Goal: Task Accomplishment & Management: Complete application form

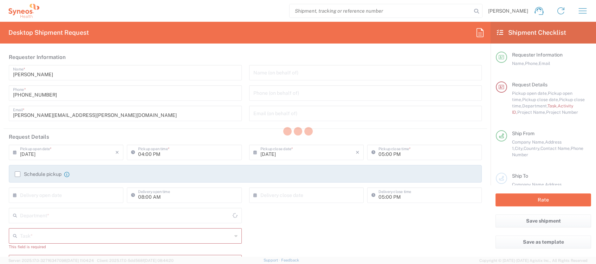
type input "4510"
type input "[GEOGRAPHIC_DATA]"
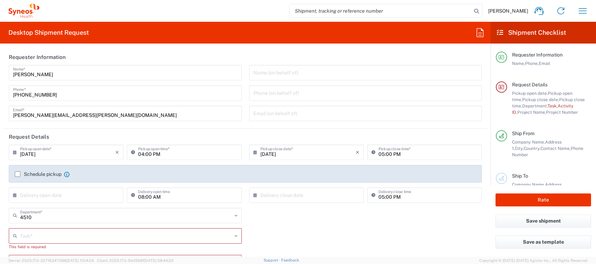
type input "Syneos Health Clinical [GEOGRAPHIC_DATA]"
click at [68, 151] on input "[DATE]" at bounding box center [67, 152] width 95 height 12
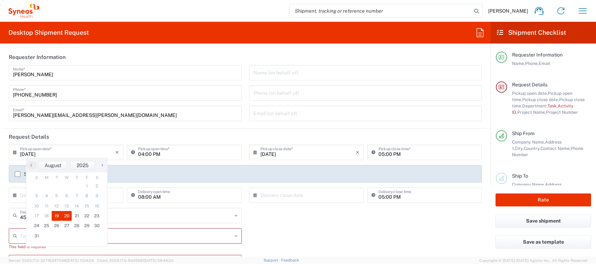
click at [66, 215] on span "20" at bounding box center [67, 216] width 10 height 10
type input "[DATE]"
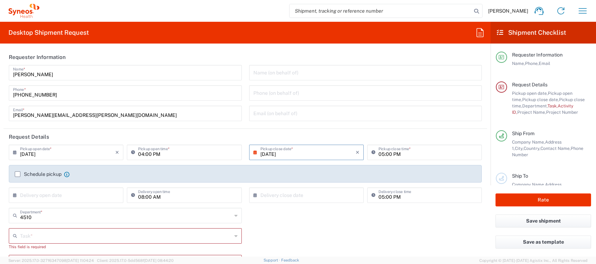
click at [141, 153] on input "04:00 PM" at bounding box center [187, 152] width 99 height 12
click at [282, 154] on input "[DATE]" at bounding box center [308, 152] width 95 height 12
type input "09:00 AM"
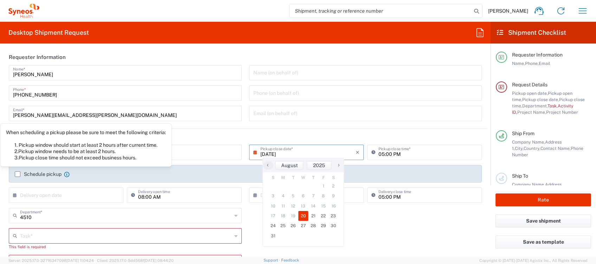
click at [46, 176] on label "Schedule pickup" at bounding box center [38, 175] width 47 height 6
click at [18, 174] on input "Schedule pickup" at bounding box center [18, 174] width 0 height 0
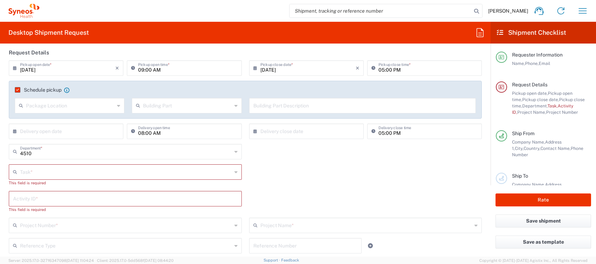
scroll to position [94, 0]
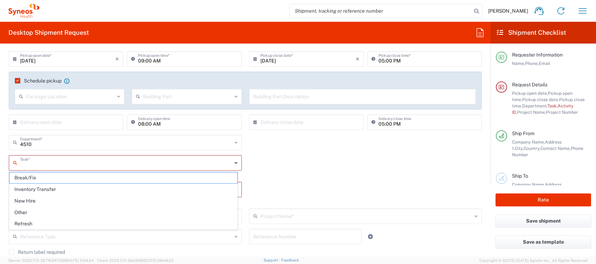
click at [77, 161] on input "text" at bounding box center [126, 162] width 212 height 12
click at [42, 208] on span "Other" at bounding box center [123, 212] width 228 height 11
type input "Other"
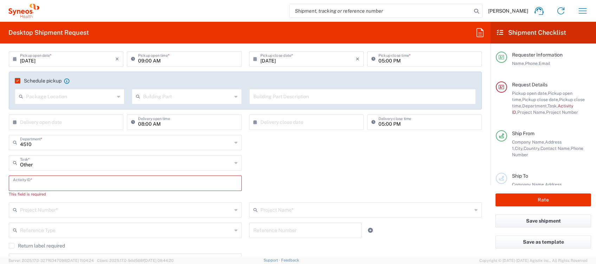
click at [45, 184] on input "text" at bounding box center [125, 183] width 225 height 12
type input "4510"
click at [41, 203] on input "text" at bounding box center [126, 203] width 212 height 12
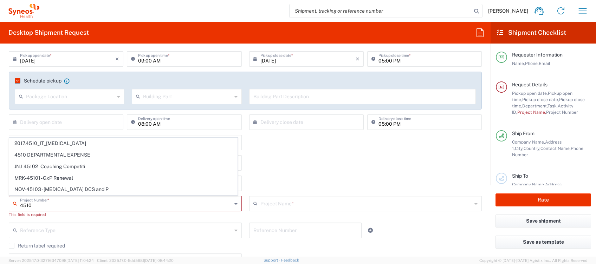
click at [62, 155] on span "4510 DEPARTMENTAL EXPENSE" at bounding box center [123, 155] width 228 height 11
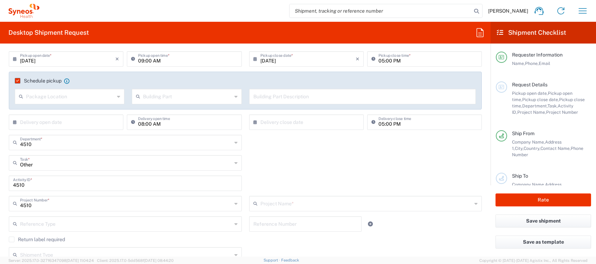
type input "4510 DEPARTMENTAL EXPENSE"
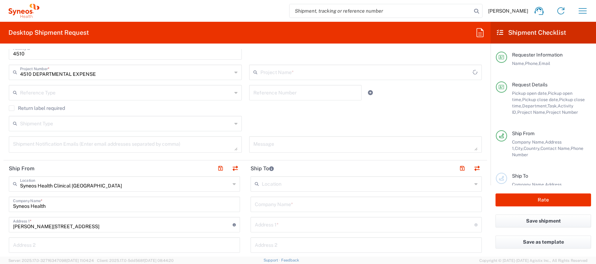
type input "4510 DEPARTMENTAL EXPENSE"
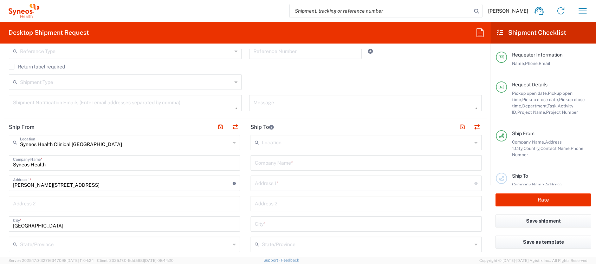
scroll to position [328, 0]
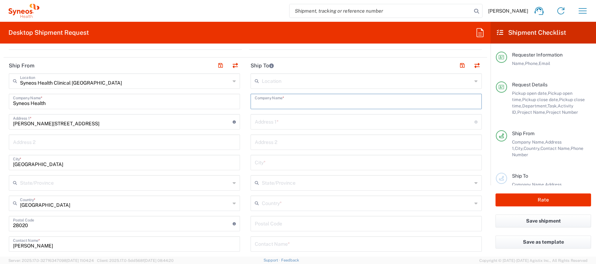
click at [280, 103] on input "text" at bounding box center [366, 101] width 223 height 12
type input "Syneos Health"
click at [286, 249] on input "text" at bounding box center [366, 244] width 223 height 12
paste input "Mireia Caffarel Ureña [STREET_ADDRESS] Phone [PHONE_NUMBER]"
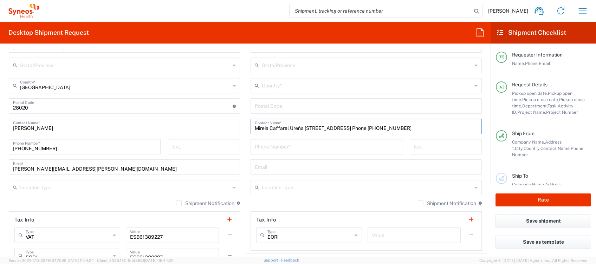
scroll to position [488, 0]
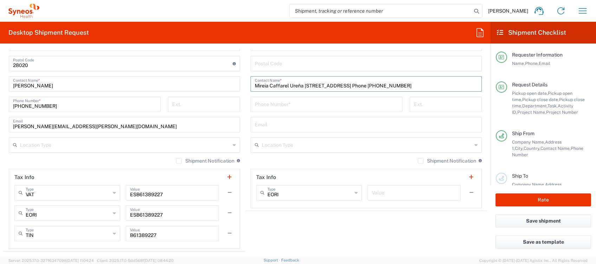
drag, startPoint x: 287, startPoint y: 245, endPoint x: 514, endPoint y: 92, distance: 273.9
click at [515, 85] on div "Desktop Shipment Request Requester Information [PERSON_NAME] Name * [PHONE_NUMB…" at bounding box center [298, 139] width 596 height 235
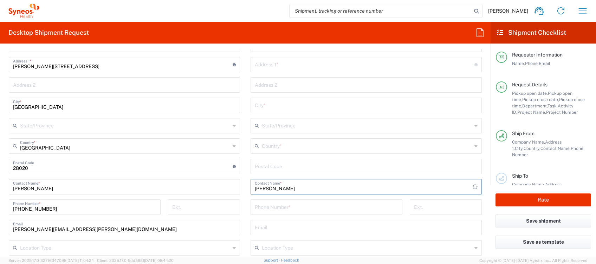
scroll to position [301, 0]
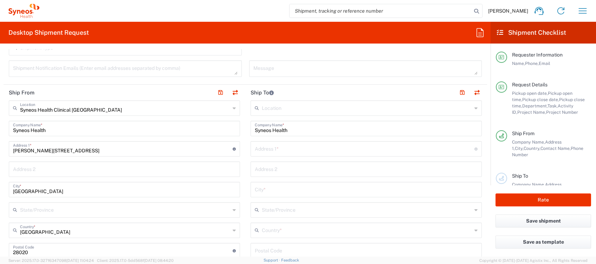
type input "[PERSON_NAME]"
click at [277, 151] on input "text" at bounding box center [365, 148] width 220 height 12
paste input "[STREET_ADDRESS] Phone [PHONE_NUMBER]"
drag, startPoint x: 314, startPoint y: 150, endPoint x: 488, endPoint y: 151, distance: 174.4
click at [488, 151] on form "Requester Information [PERSON_NAME] Name * [PHONE_NUMBER] Phone * [PERSON_NAME]…" at bounding box center [245, 153] width 491 height 208
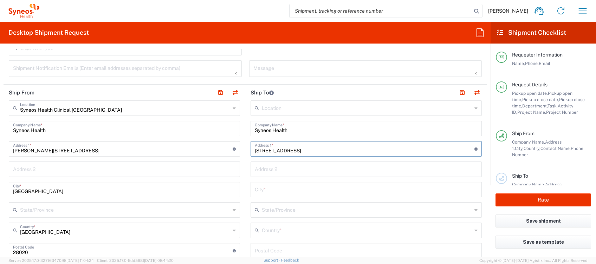
type input "[STREET_ADDRESS]"
click at [276, 192] on input "text" at bounding box center [366, 189] width 223 height 12
paste input "[GEOGRAPHIC_DATA] ([GEOGRAPHIC_DATA]) Phone [PHONE_NUMBER]"
type input "[GEOGRAPHIC_DATA] ([GEOGRAPHIC_DATA]) Phone [PHONE_NUMBER]"
click at [266, 228] on input "text" at bounding box center [367, 230] width 210 height 12
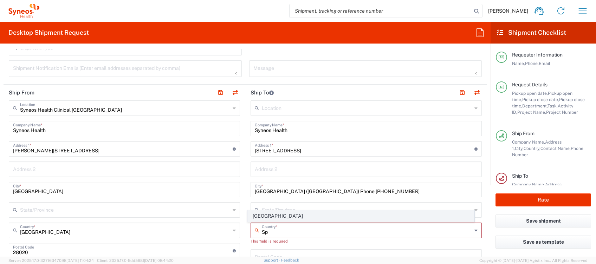
click at [262, 216] on span "[GEOGRAPHIC_DATA]" at bounding box center [361, 216] width 226 height 11
type input "[GEOGRAPHIC_DATA]"
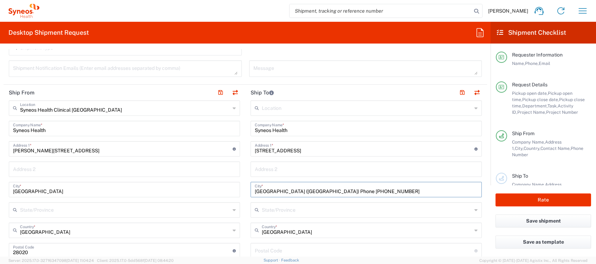
drag, startPoint x: 266, startPoint y: 191, endPoint x: 223, endPoint y: 192, distance: 42.9
click at [223, 192] on div "Ship From Syneos Health Clinical [GEOGRAPHIC_DATA] Location Syneos Health Clini…" at bounding box center [246, 262] width 484 height 355
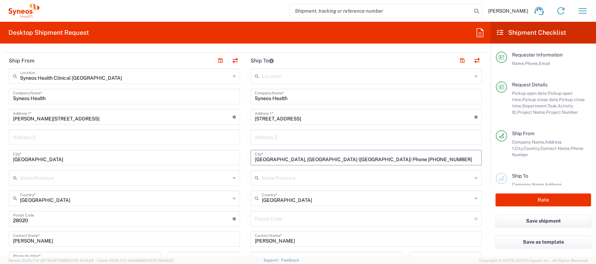
scroll to position [348, 0]
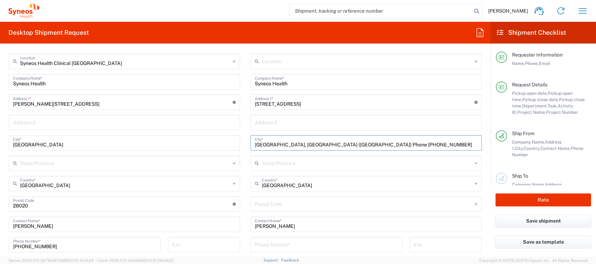
type input "[GEOGRAPHIC_DATA], [GEOGRAPHIC_DATA] ([GEOGRAPHIC_DATA]) Phone [PHONE_NUMBER]"
click at [255, 206] on input "undefined" at bounding box center [365, 204] width 220 height 12
paste input "31240"
type input "31240"
drag, startPoint x: 266, startPoint y: 145, endPoint x: 273, endPoint y: 145, distance: 6.7
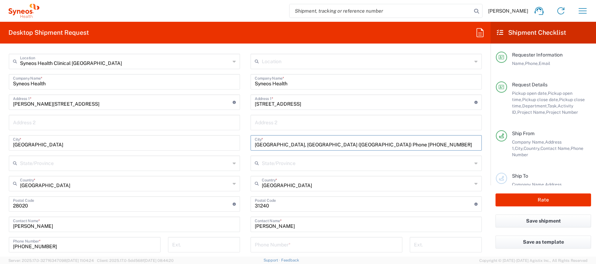
click at [273, 145] on input "[GEOGRAPHIC_DATA], [GEOGRAPHIC_DATA] ([GEOGRAPHIC_DATA]) Phone [PHONE_NUMBER]" at bounding box center [366, 142] width 223 height 12
click at [272, 145] on input "[GEOGRAPHIC_DATA], [GEOGRAPHIC_DATA] ([GEOGRAPHIC_DATA]) Phone [PHONE_NUMBER]" at bounding box center [366, 142] width 223 height 12
click at [270, 164] on input "text" at bounding box center [367, 163] width 210 height 12
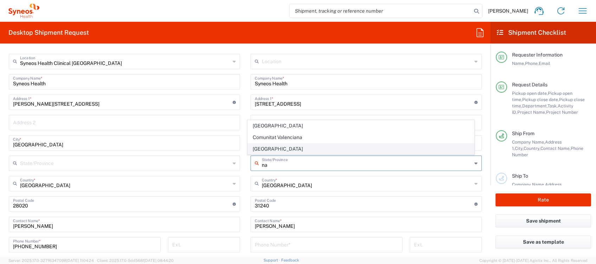
click at [270, 148] on span "[GEOGRAPHIC_DATA]" at bounding box center [361, 149] width 226 height 11
type input "[GEOGRAPHIC_DATA]"
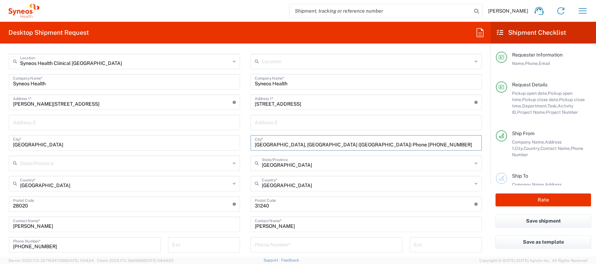
click at [289, 143] on input "[GEOGRAPHIC_DATA], [GEOGRAPHIC_DATA] ([GEOGRAPHIC_DATA]) Phone [PHONE_NUMBER]" at bounding box center [366, 142] width 223 height 12
drag, startPoint x: 330, startPoint y: 143, endPoint x: 401, endPoint y: 150, distance: 70.6
click at [401, 150] on div "Location [PERSON_NAME] LLC-[GEOGRAPHIC_DATA] [GEOGRAPHIC_DATA] [GEOGRAPHIC_DATA…" at bounding box center [366, 201] width 231 height 295
drag, startPoint x: 271, startPoint y: 143, endPoint x: 393, endPoint y: 146, distance: 122.4
click at [396, 146] on input "[GEOGRAPHIC_DATA], [GEOGRAPHIC_DATA] ([GEOGRAPHIC_DATA]) Phone +34" at bounding box center [366, 142] width 223 height 12
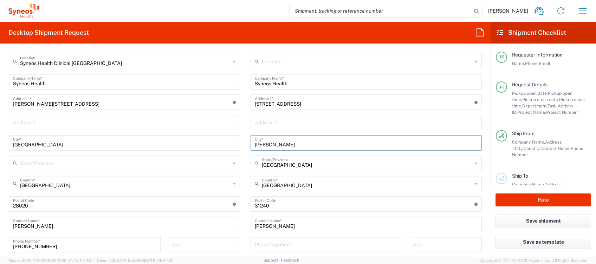
type input "[PERSON_NAME]"
drag, startPoint x: 274, startPoint y: 239, endPoint x: 270, endPoint y: 243, distance: 5.5
click at [274, 239] on input "tel" at bounding box center [326, 244] width 143 height 12
paste input "670836346"
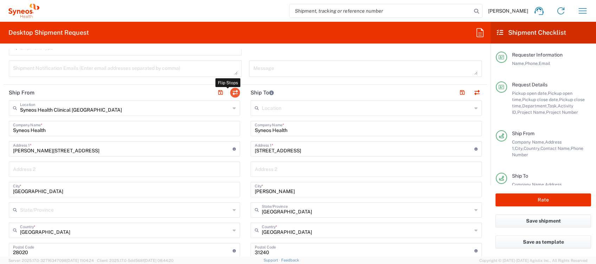
type input "670836346"
click at [231, 92] on button "button" at bounding box center [235, 93] width 10 height 10
type input "[STREET_ADDRESS]"
type input "[PERSON_NAME]"
type input "[GEOGRAPHIC_DATA]"
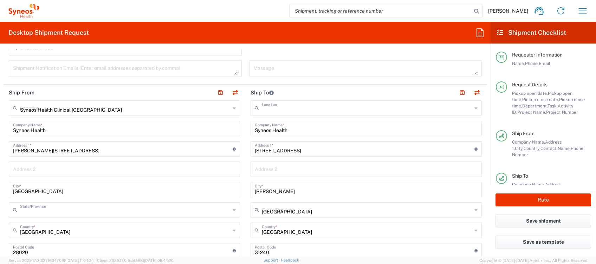
type input "31240"
type input "[PERSON_NAME]"
type input "670836346"
type input "Syneos Health Clinical [GEOGRAPHIC_DATA]"
type input "[PERSON_NAME][STREET_ADDRESS]"
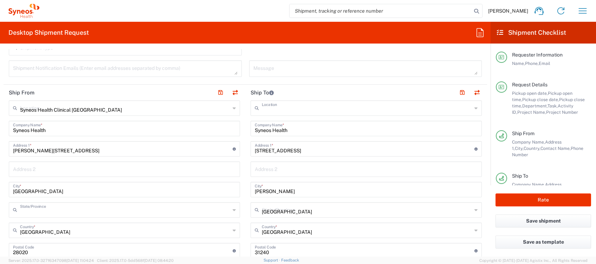
type input "[GEOGRAPHIC_DATA]"
type input "28020"
type input "[PERSON_NAME]"
type input "[PHONE_NUMBER]"
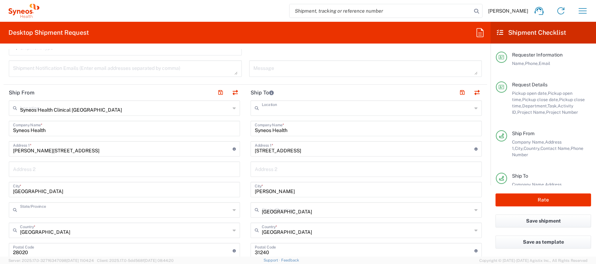
type input "[PERSON_NAME][EMAIL_ADDRESS][PERSON_NAME][DOMAIN_NAME]"
type input "EORI"
type input "VAT"
type input "ESB61389227"
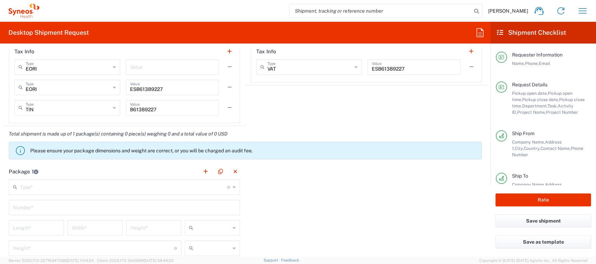
scroll to position [629, 0]
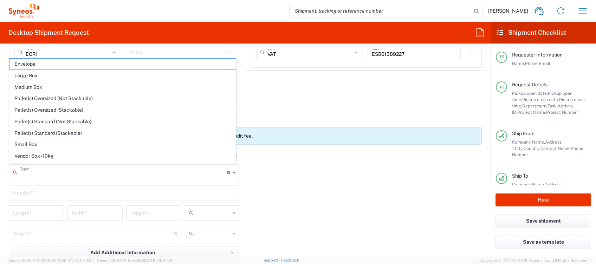
click at [167, 177] on input "text" at bounding box center [123, 172] width 207 height 12
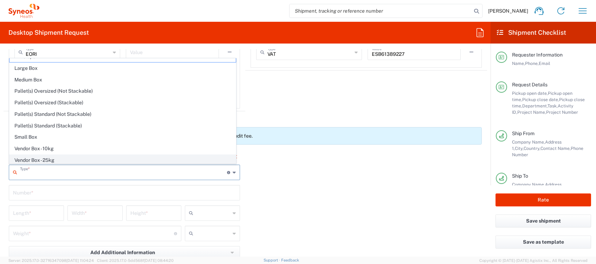
scroll to position [20, 0]
click at [70, 158] on span "Your Packaging" at bounding box center [122, 159] width 226 height 11
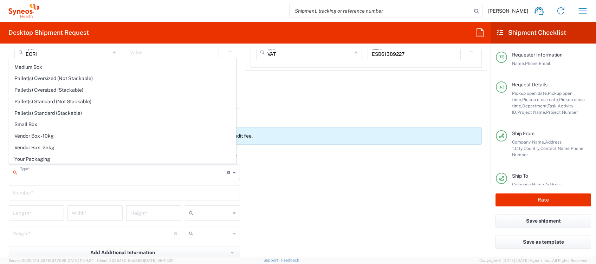
type input "Your Packaging"
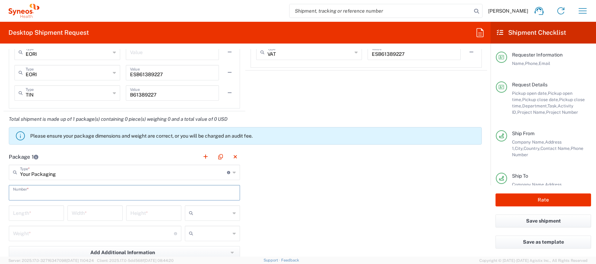
click at [67, 193] on input "text" at bounding box center [124, 192] width 223 height 12
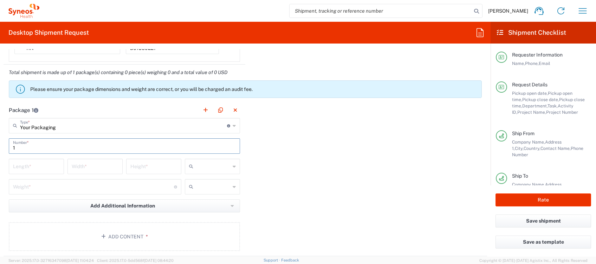
type input "1"
click at [210, 166] on input "text" at bounding box center [213, 166] width 34 height 11
click at [205, 181] on span "cm" at bounding box center [209, 181] width 53 height 11
type input "cm"
click at [22, 164] on input "number" at bounding box center [36, 166] width 47 height 12
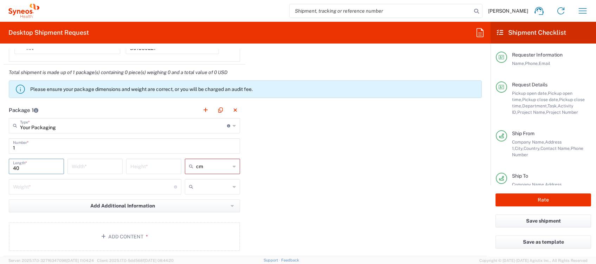
type input "40"
type input "50"
type input "15"
click at [42, 185] on input "number" at bounding box center [93, 186] width 161 height 12
type input "3"
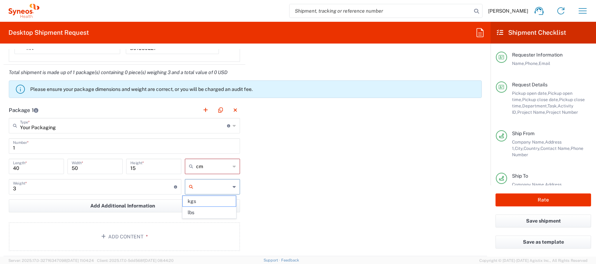
click at [210, 186] on input "text" at bounding box center [213, 186] width 34 height 11
click at [205, 198] on span "kgs" at bounding box center [209, 201] width 53 height 11
type input "kgs"
click at [145, 235] on span "*" at bounding box center [145, 237] width 5 height 6
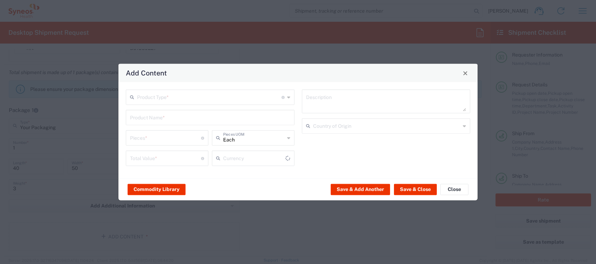
type input "US Dollar"
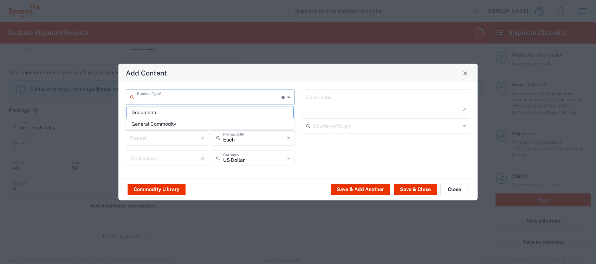
click at [158, 96] on input "text" at bounding box center [209, 97] width 145 height 12
click at [152, 125] on span "General Commodity" at bounding box center [210, 124] width 167 height 11
type input "General Commodity"
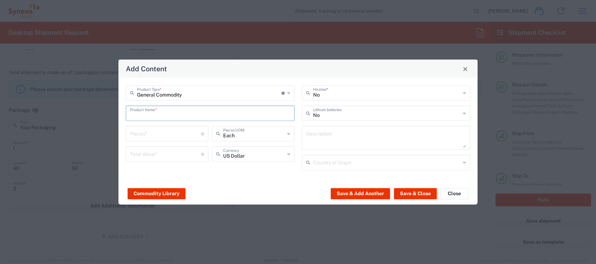
click at [153, 119] on input "text" at bounding box center [210, 113] width 160 height 12
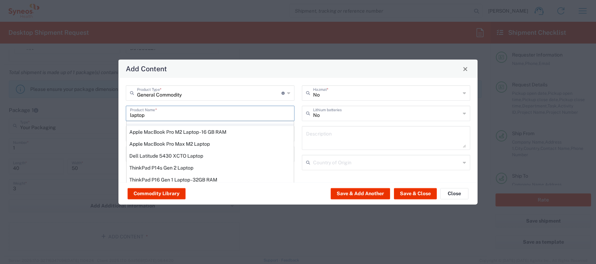
scroll to position [94, 0]
click at [171, 127] on div "ThinkPad T14 Gen 2 Laptop - 16 GB RAM" at bounding box center [210, 132] width 167 height 12
type input "ThinkPad T14 Gen 2 Laptop - 16 GB RAM"
type input "1"
type textarea "Intel Core i7-1156G7 vProÂ® Processor - 14"- 16 GB RAM - 512 GB SSD"
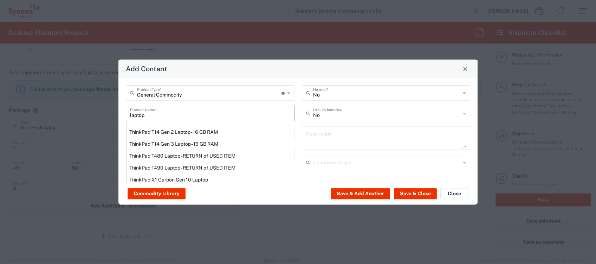
type input "[GEOGRAPHIC_DATA]"
type input "Yes"
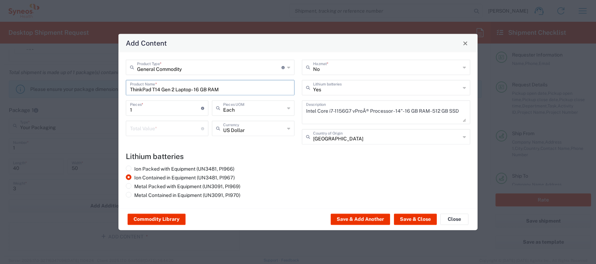
click at [161, 127] on input "number" at bounding box center [165, 128] width 71 height 12
type input "300"
click at [283, 127] on input "text" at bounding box center [254, 128] width 62 height 12
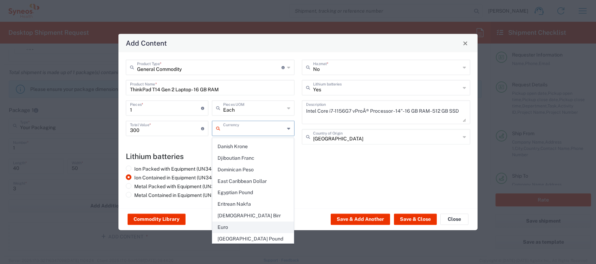
scroll to position [563, 0]
click at [229, 220] on span "Euro" at bounding box center [253, 225] width 81 height 11
type input "Euro"
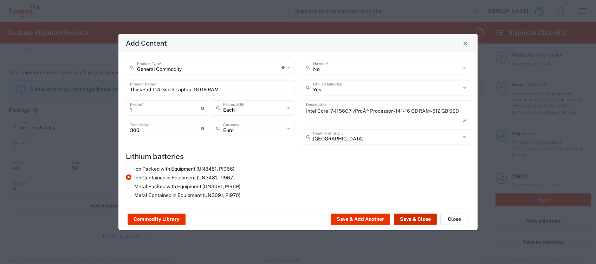
click at [420, 219] on button "Save & Close" at bounding box center [415, 219] width 43 height 11
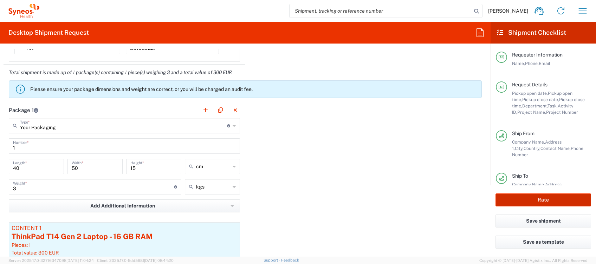
click at [546, 200] on button "Rate" at bounding box center [544, 200] width 96 height 13
type input "4510 DEPARTMENTAL EXPENSE"
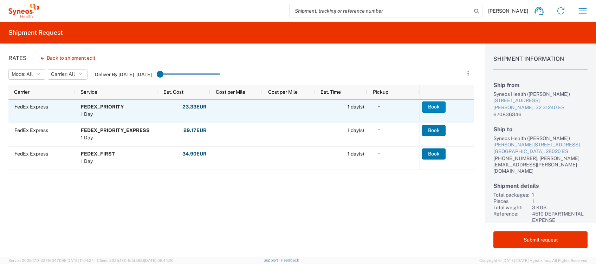
click at [430, 108] on button "Book" at bounding box center [434, 107] width 24 height 11
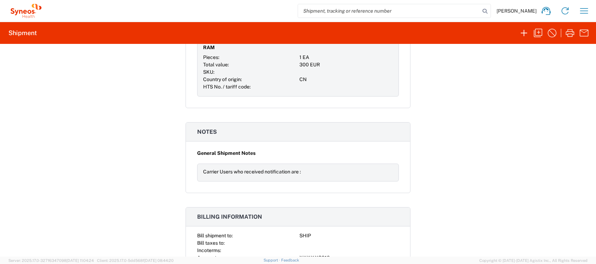
scroll to position [677, 0]
